Goal: Information Seeking & Learning: Learn about a topic

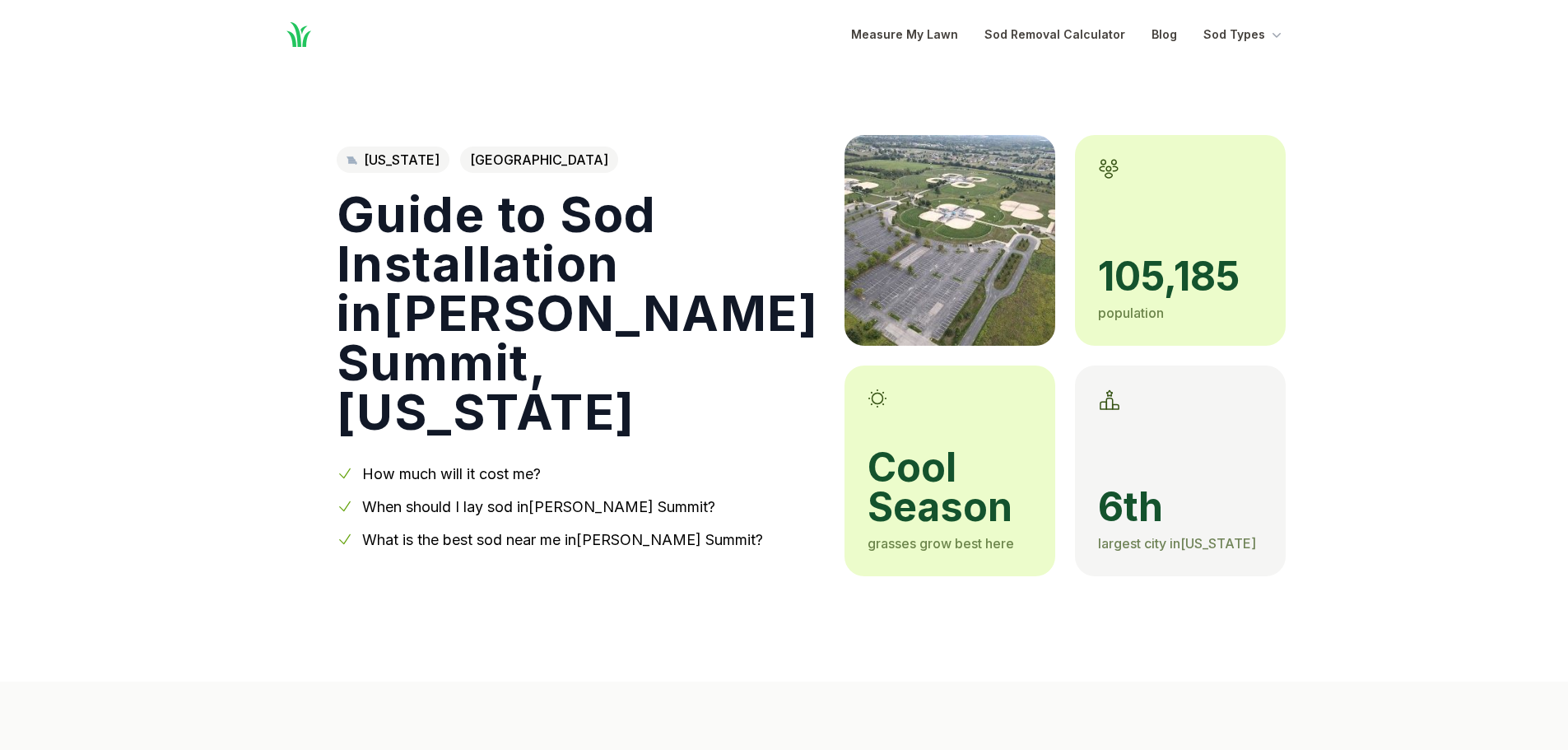
click at [495, 498] on link "When should I lay sod in [PERSON_NAME] Summit ?" at bounding box center [539, 506] width 353 height 17
click at [466, 465] on link "How much will it cost me?" at bounding box center [451, 473] width 178 height 17
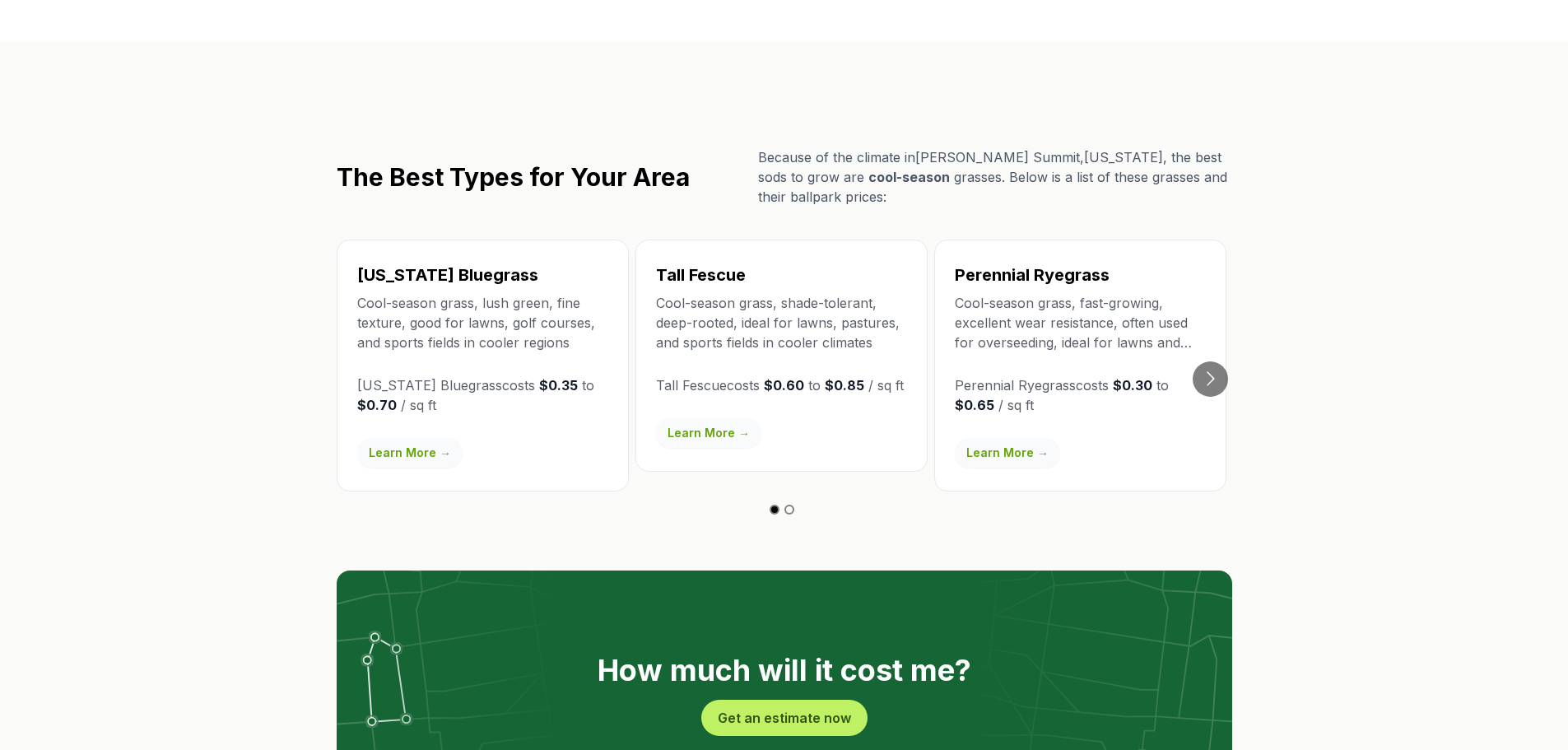
scroll to position [2940, 0]
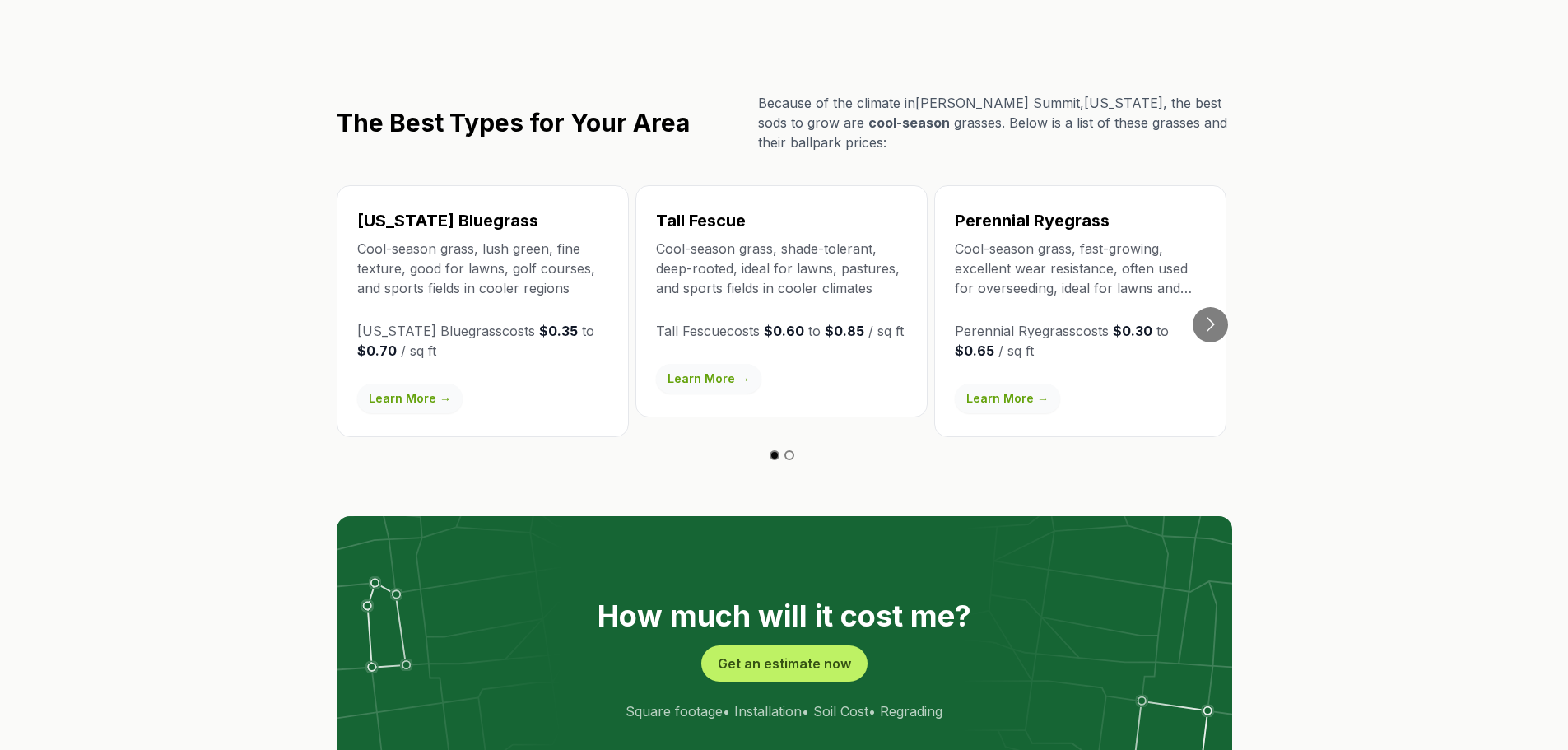
click at [688, 364] on link "Learn More →" at bounding box center [708, 379] width 105 height 30
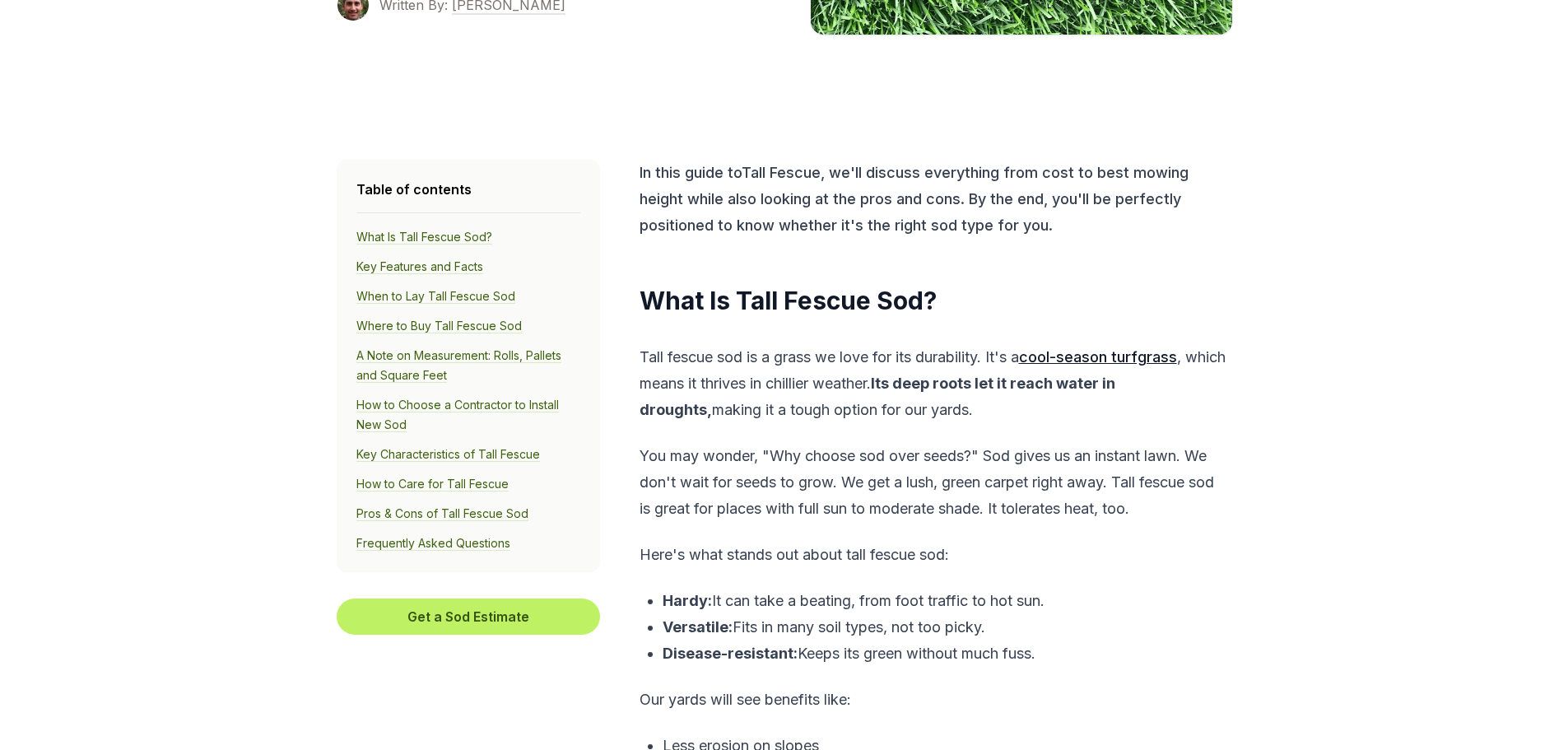
scroll to position [425, 0]
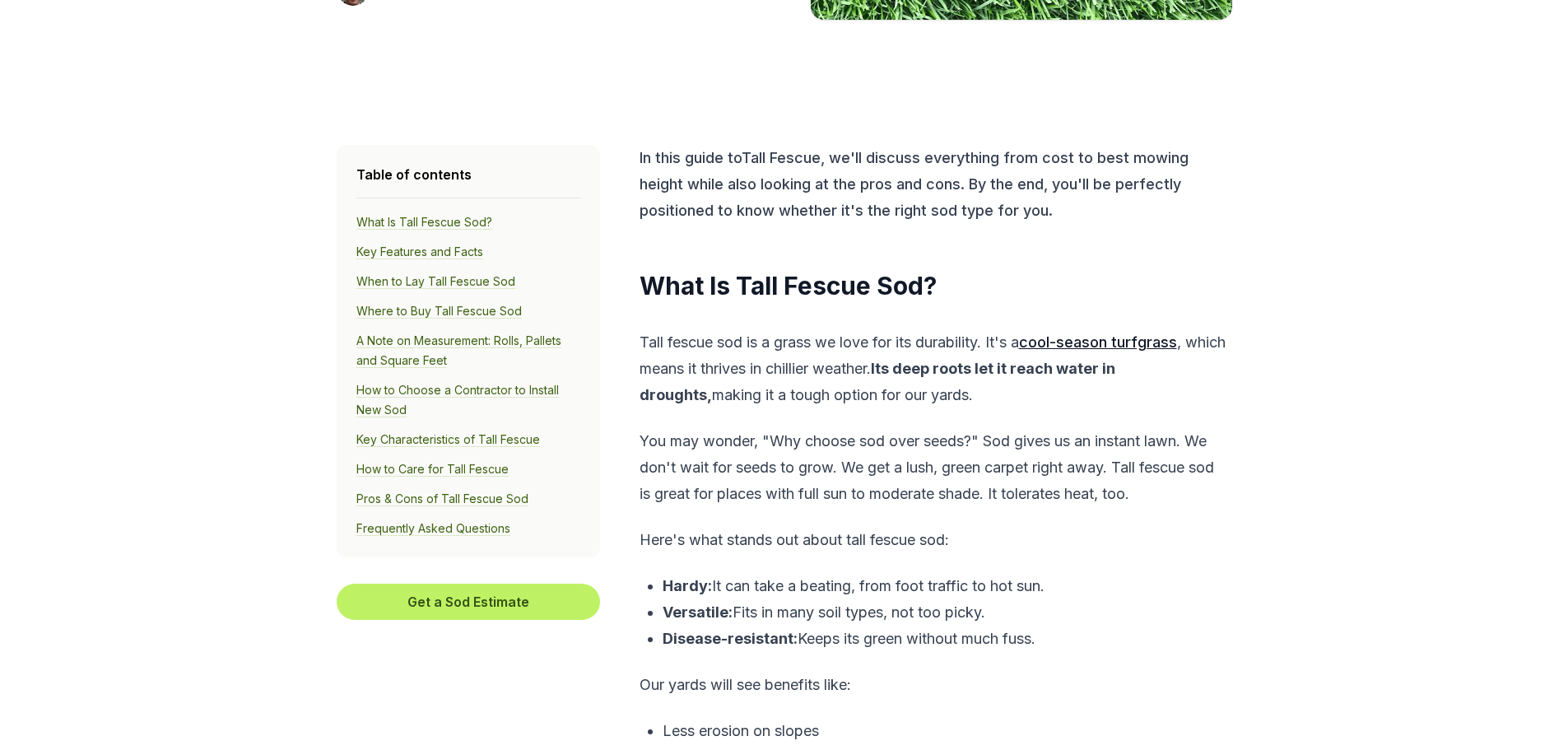
click at [497, 493] on link "Pros & Cons of Tall Fescue Sod" at bounding box center [443, 499] width 172 height 14
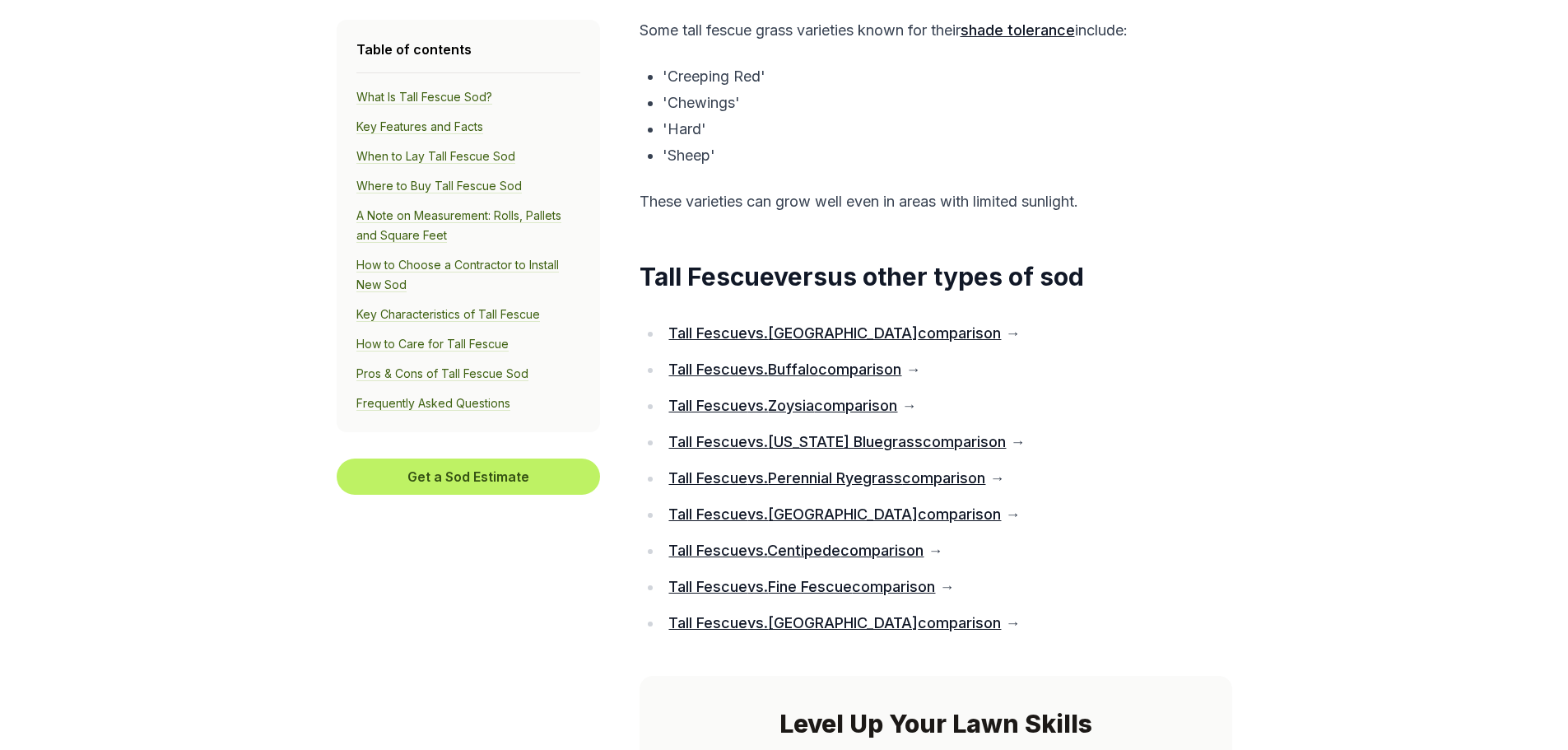
scroll to position [11282, 0]
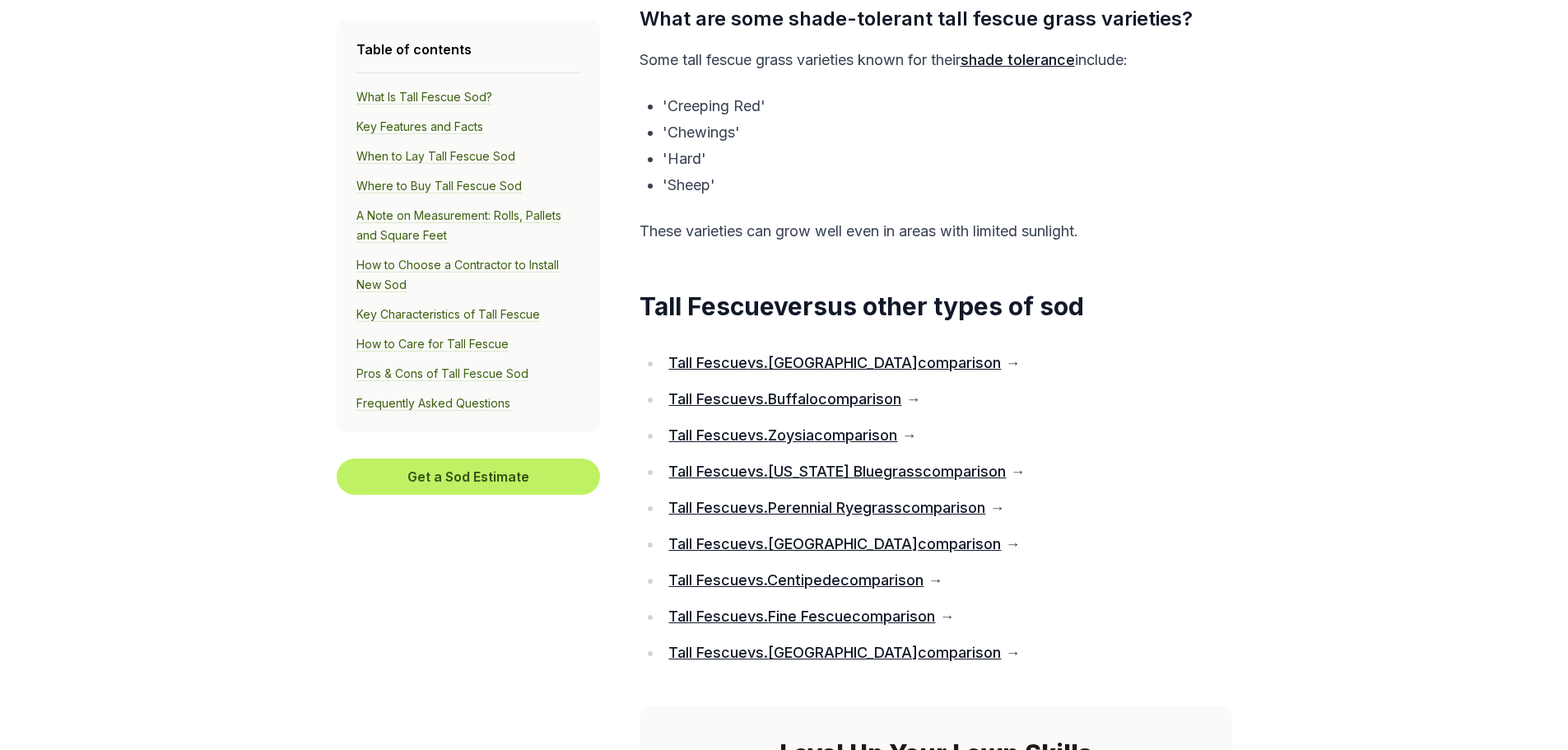
click at [786, 371] on link "Tall Fescue vs. Bermuda comparison" at bounding box center [834, 362] width 332 height 17
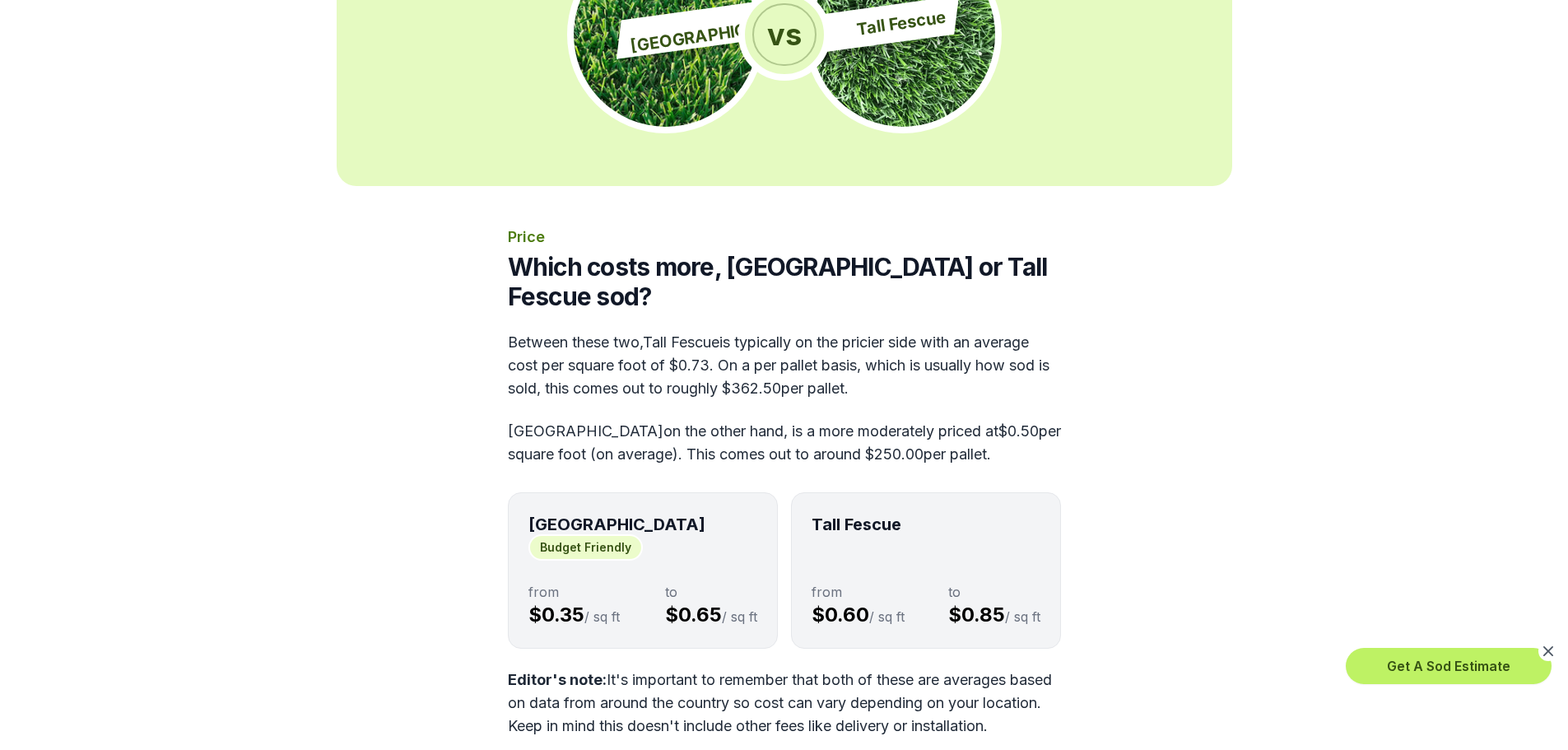
scroll to position [582, 0]
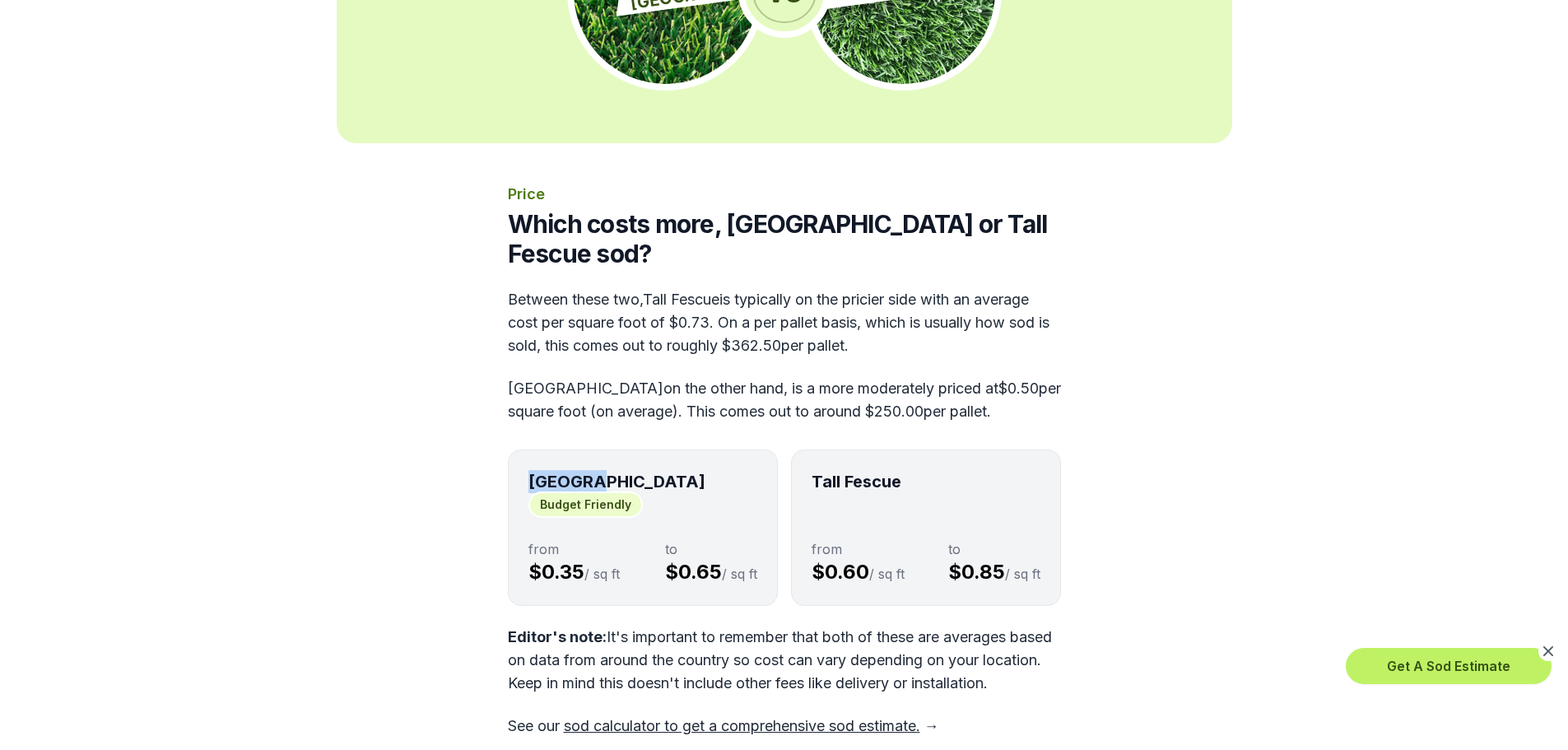
drag, startPoint x: 528, startPoint y: 389, endPoint x: 601, endPoint y: 387, distance: 73.0
click at [601, 470] on div "Bermuda Budget Friendly" at bounding box center [642, 495] width 229 height 50
copy strong "[GEOGRAPHIC_DATA]"
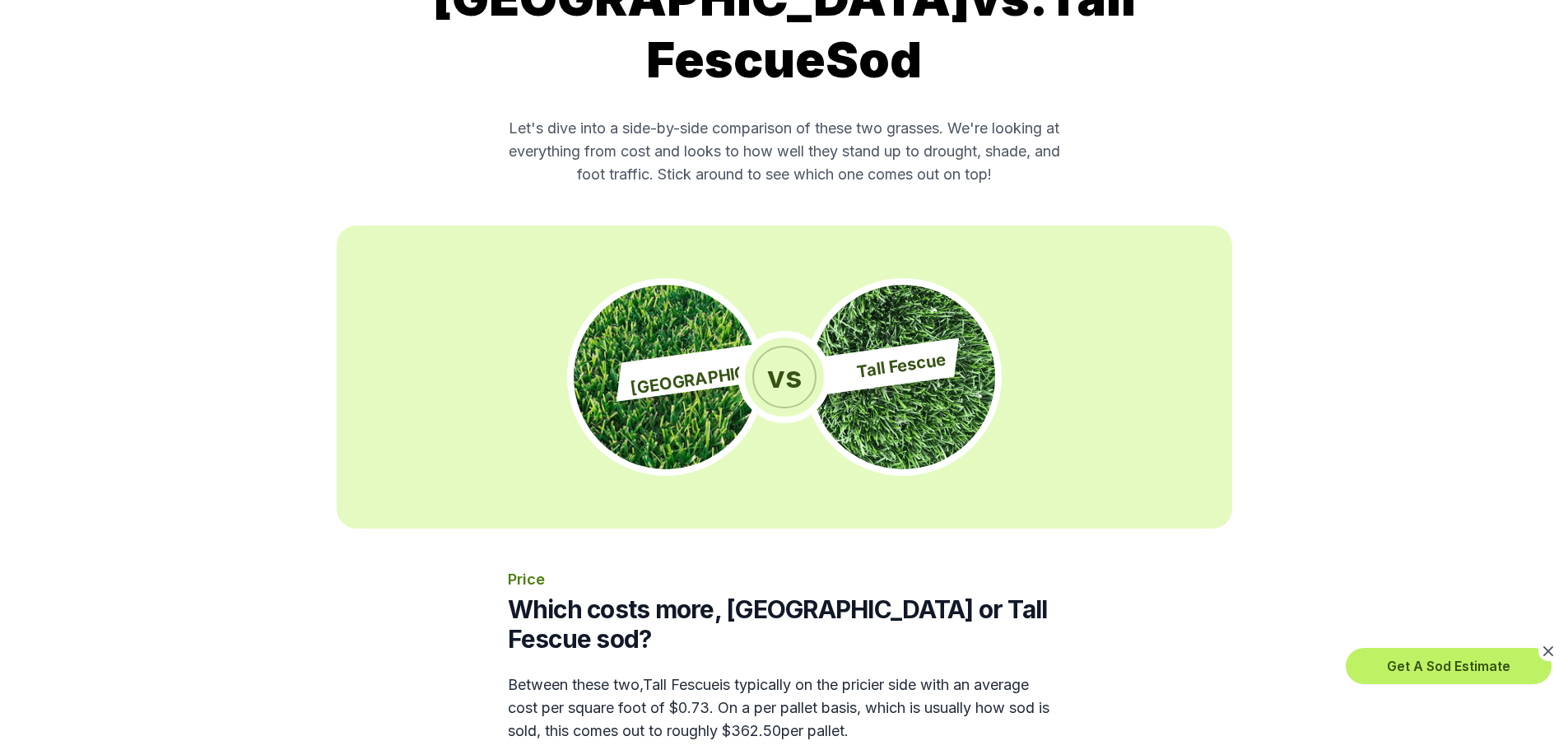
scroll to position [0, 0]
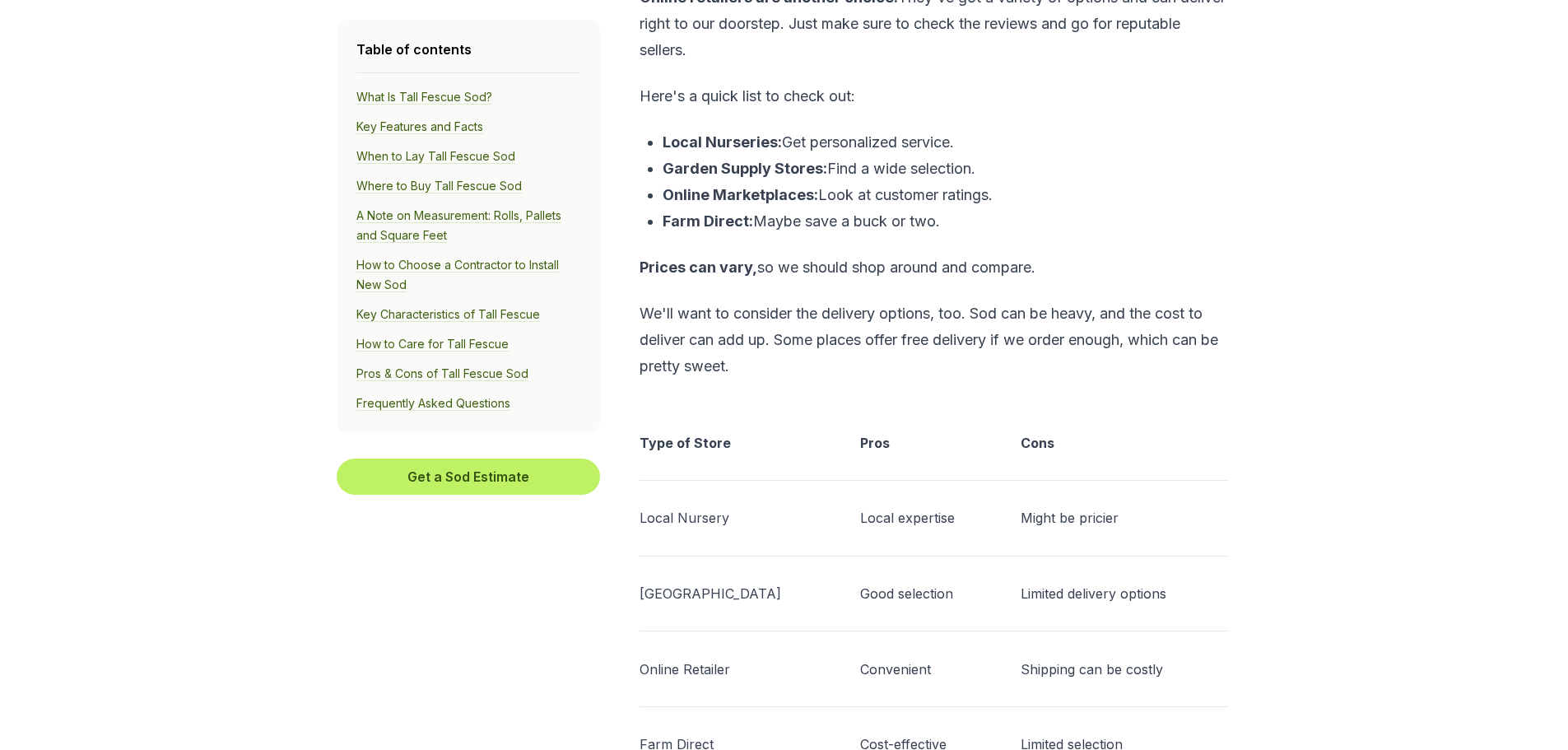
scroll to position [4726, 0]
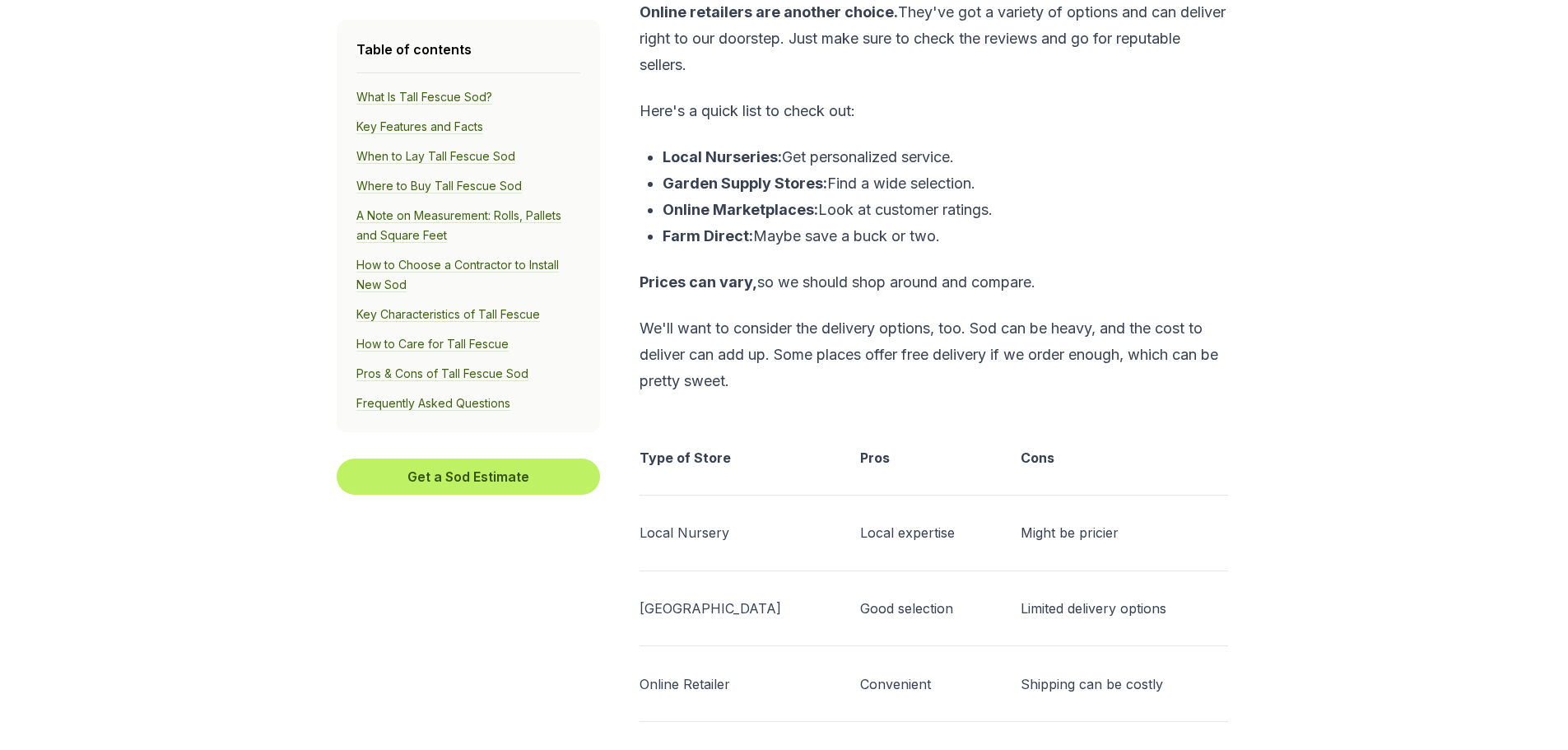
scroll to position [425, 0]
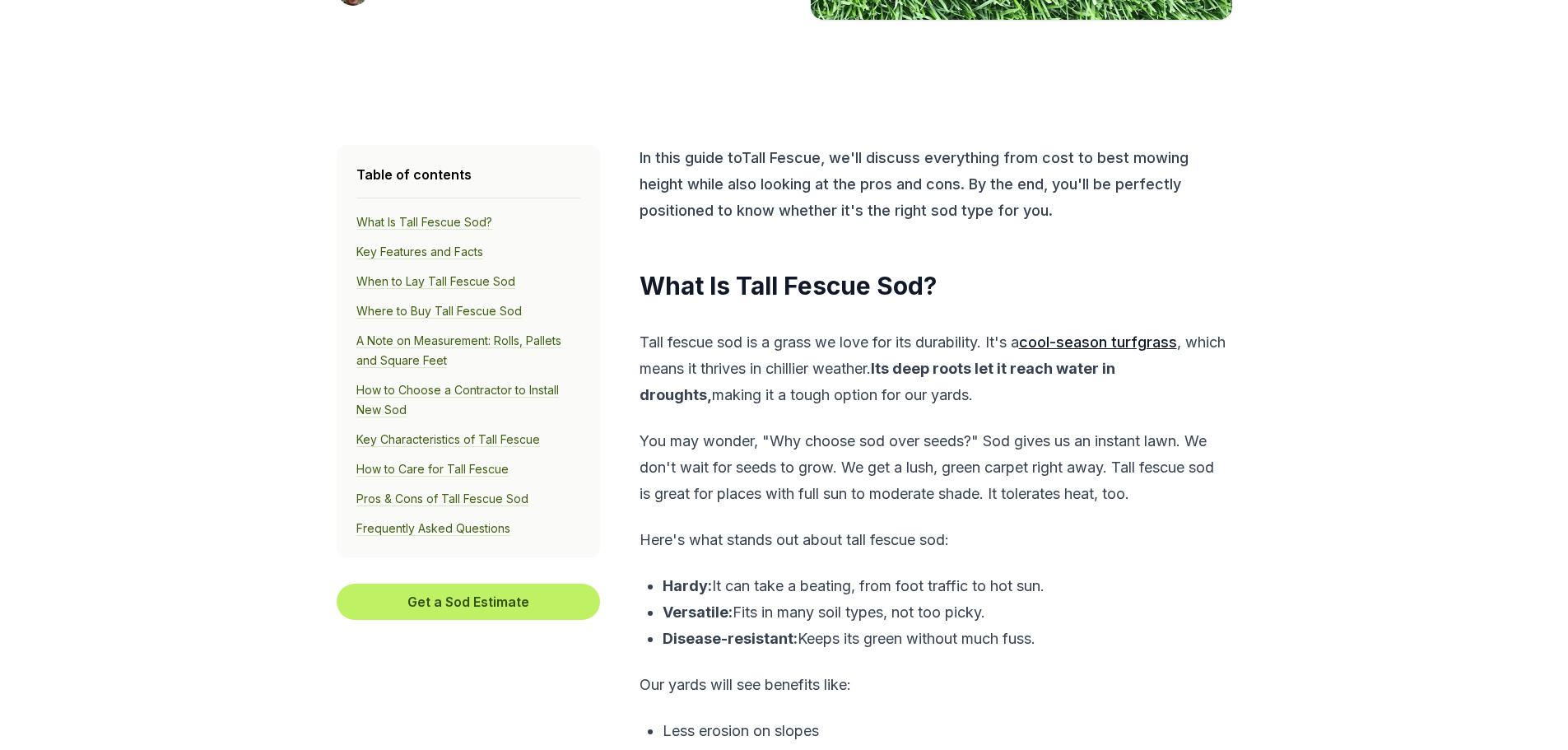
click at [434, 310] on link "Where to Buy Tall Fescue Sod" at bounding box center [439, 311] width 166 height 14
